Goal: Book appointment/travel/reservation

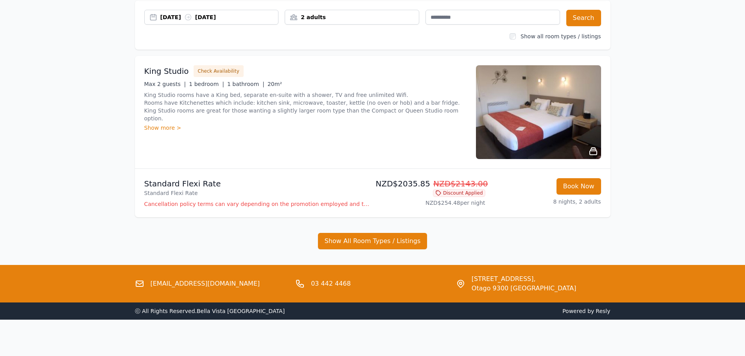
scroll to position [73, 0]
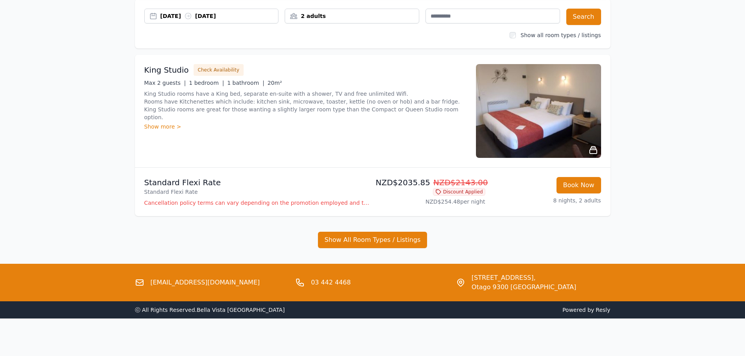
click at [530, 127] on img at bounding box center [538, 111] width 125 height 94
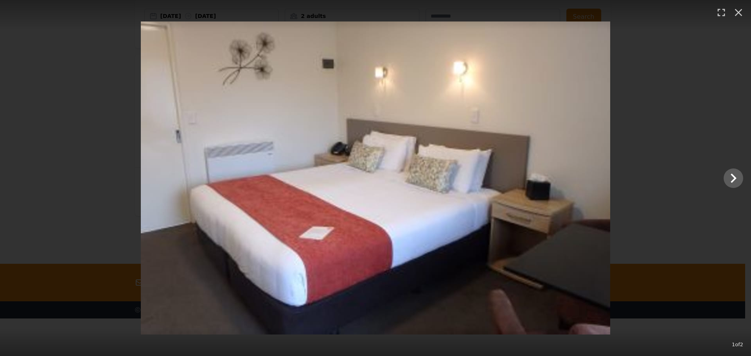
drag, startPoint x: 718, startPoint y: 169, endPoint x: 723, endPoint y: 179, distance: 10.8
click at [723, 179] on div at bounding box center [375, 178] width 751 height 313
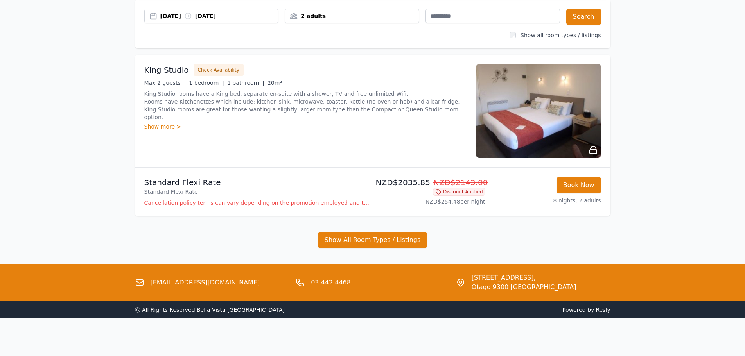
click at [570, 150] on img at bounding box center [538, 111] width 125 height 94
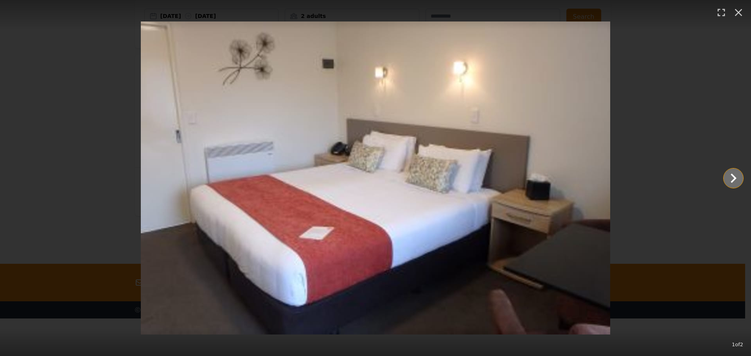
click at [736, 180] on icon "Show slide 2 of 2" at bounding box center [733, 178] width 19 height 19
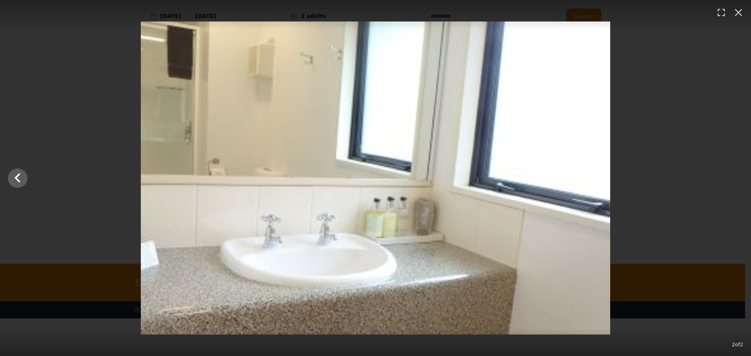
click at [736, 180] on div at bounding box center [375, 178] width 751 height 313
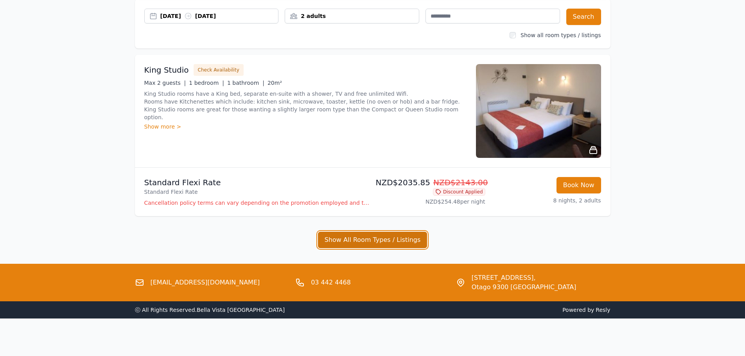
click at [350, 239] on button "Show All Room Types / Listings" at bounding box center [372, 240] width 109 height 16
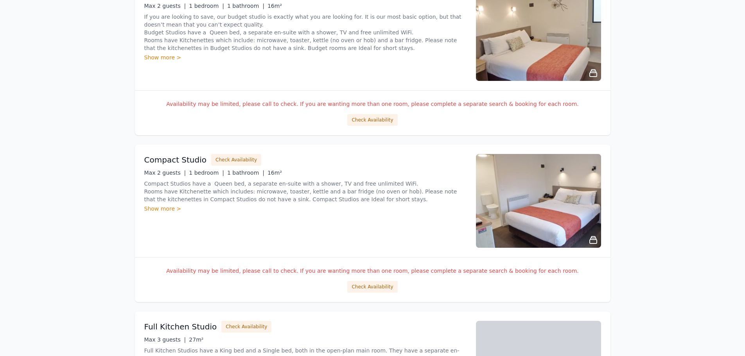
scroll to position [659, 0]
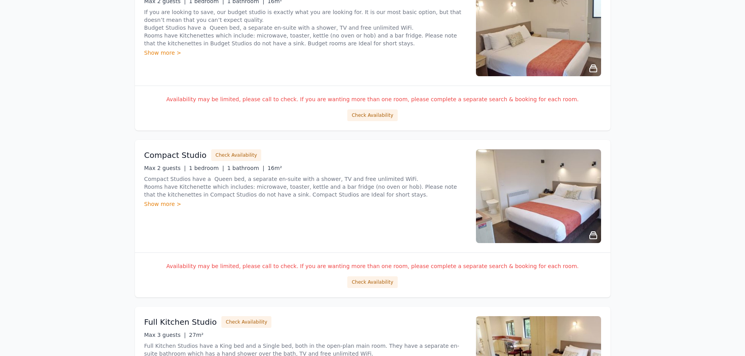
click at [166, 208] on div "Compact Studio Check Availability Max 2 guests | 1 bedroom | 1 bathroom | 16m² …" at bounding box center [305, 196] width 322 height 94
click at [164, 203] on div "Show more >" at bounding box center [305, 204] width 322 height 8
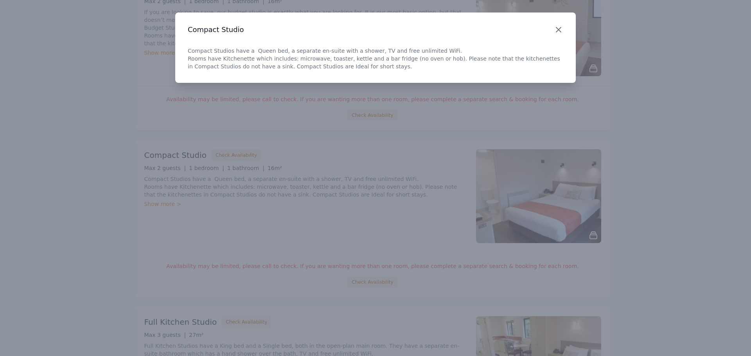
click at [560, 33] on icon "button" at bounding box center [558, 29] width 9 height 9
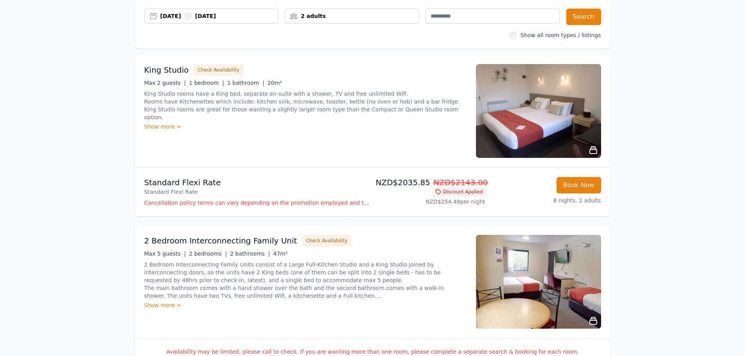
scroll to position [0, 0]
